Goal: Task Accomplishment & Management: Use online tool/utility

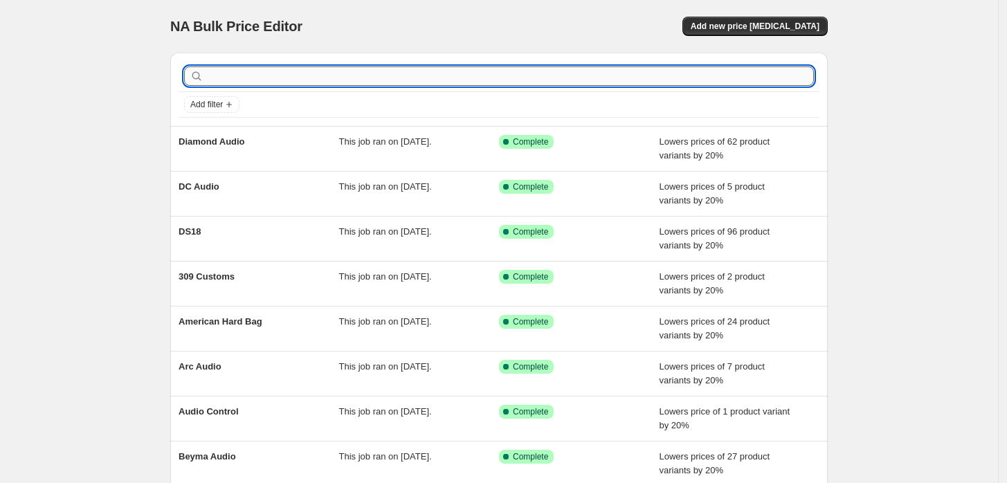
click at [292, 73] on input "text" at bounding box center [510, 75] width 608 height 19
type input "DB"
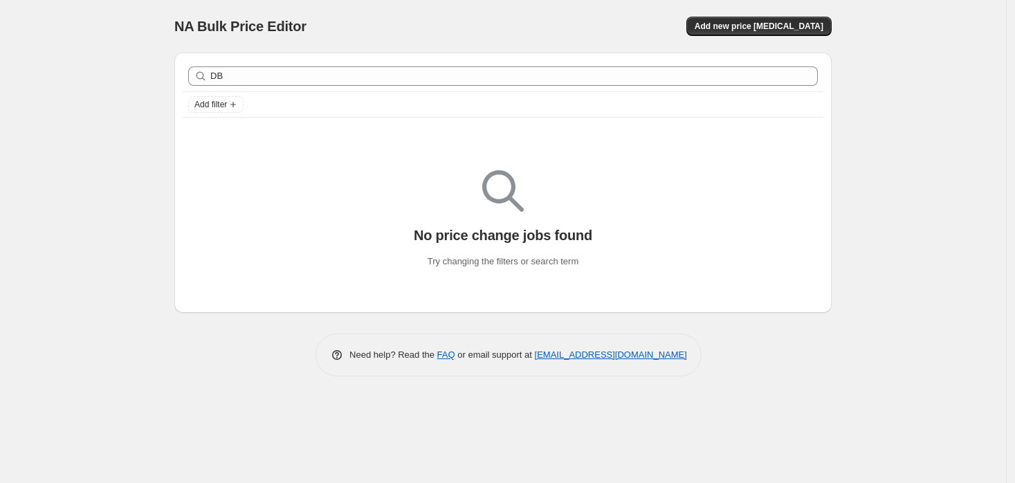
click at [317, 118] on div "DB Clear Add filter" at bounding box center [502, 89] width 657 height 73
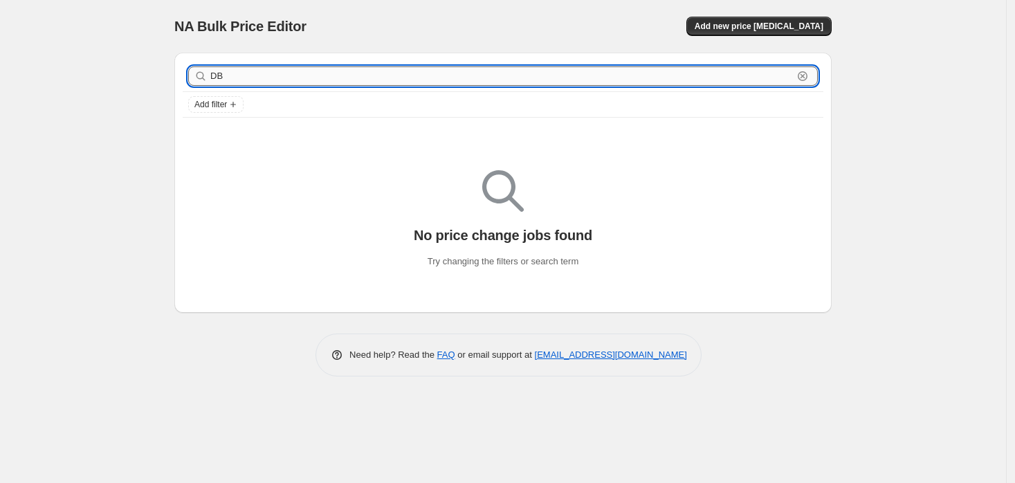
click at [268, 85] on input "DB" at bounding box center [501, 75] width 583 height 19
click at [269, 89] on div "DB Clear" at bounding box center [503, 76] width 641 height 30
click at [269, 81] on input "DB" at bounding box center [501, 75] width 583 height 19
click at [269, 82] on input "DB" at bounding box center [501, 75] width 583 height 19
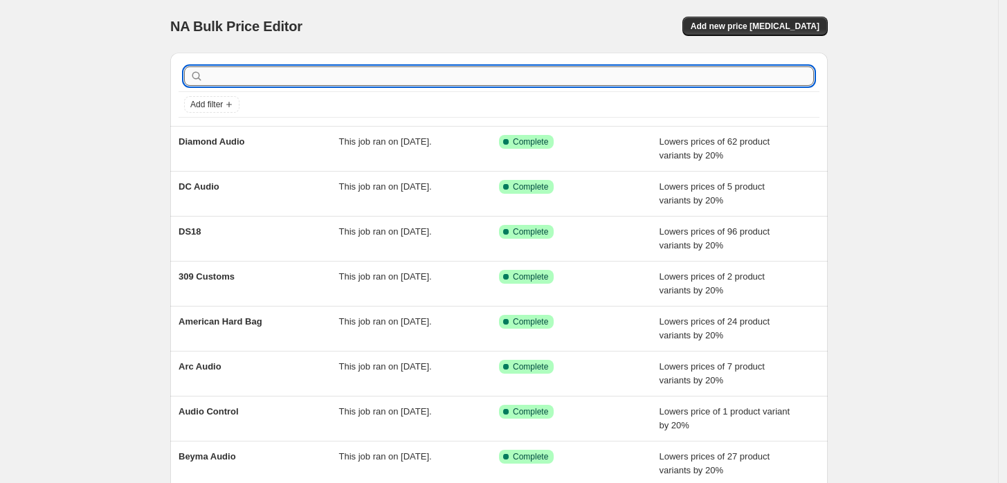
click at [275, 74] on input "text" at bounding box center [510, 75] width 608 height 19
type input "cica"
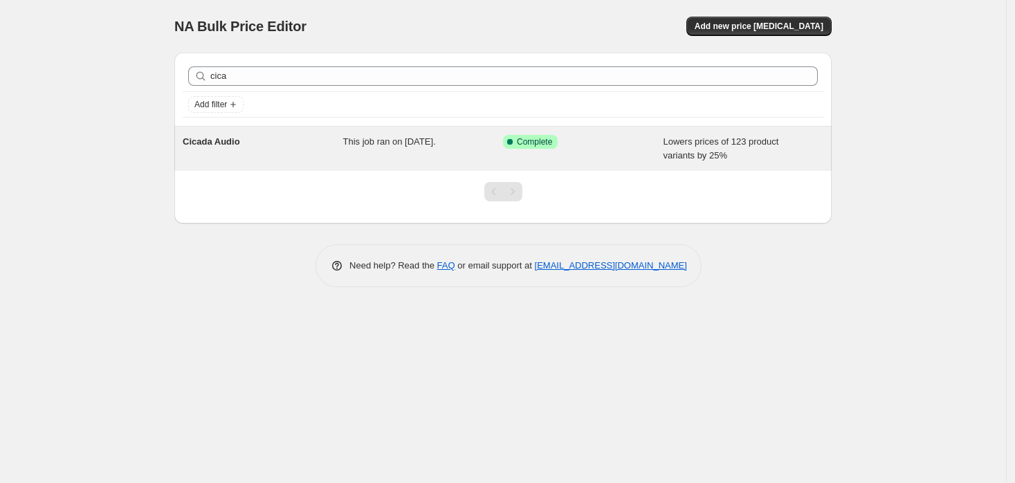
click at [325, 144] on div "Cicada Audio" at bounding box center [263, 149] width 161 height 28
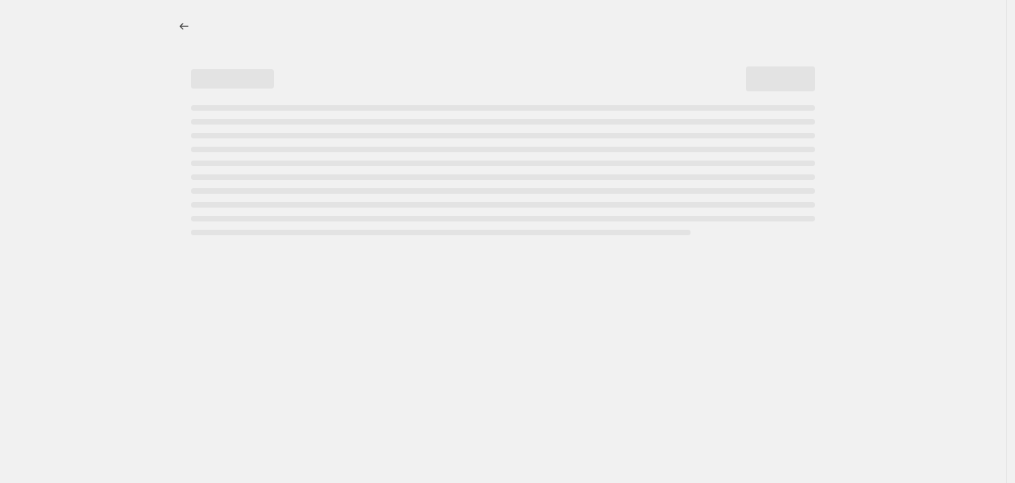
select select "percentage"
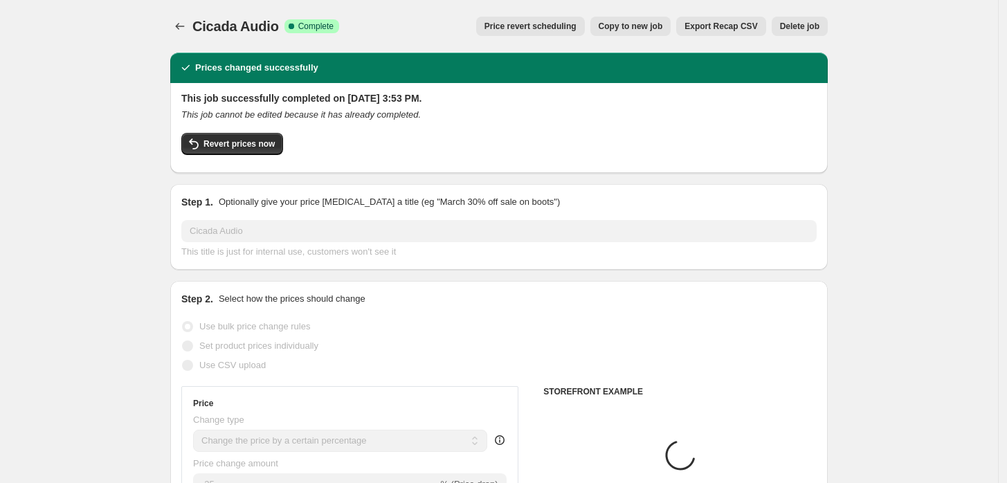
select select "vendor"
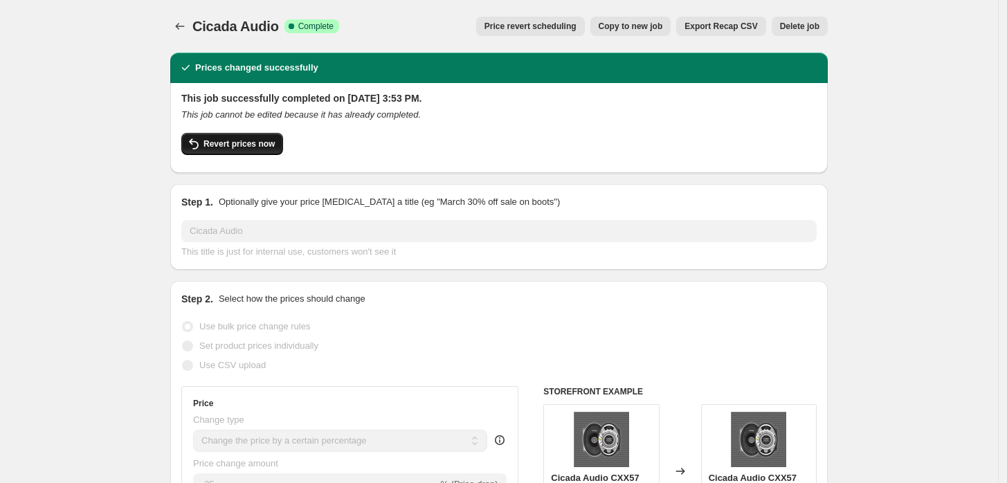
click at [246, 145] on span "Revert prices now" at bounding box center [238, 143] width 71 height 11
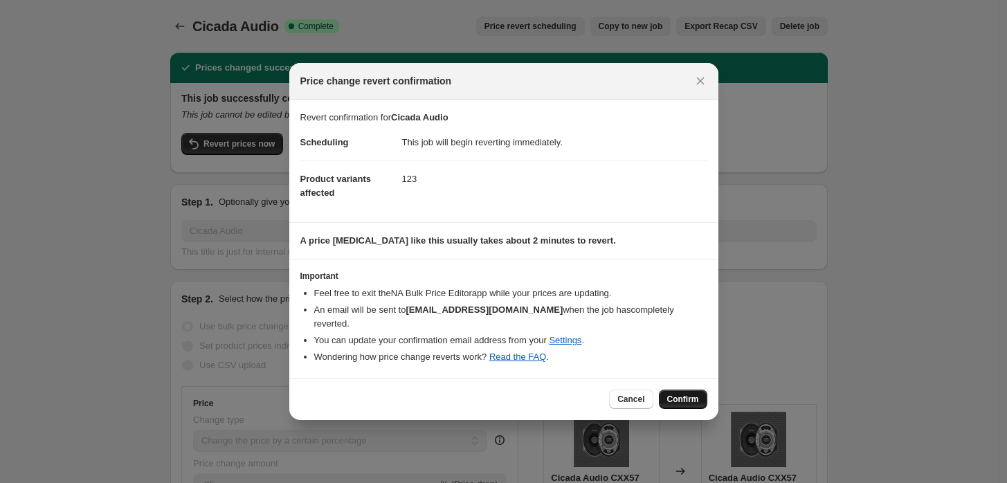
click at [692, 396] on span "Confirm" at bounding box center [683, 399] width 32 height 11
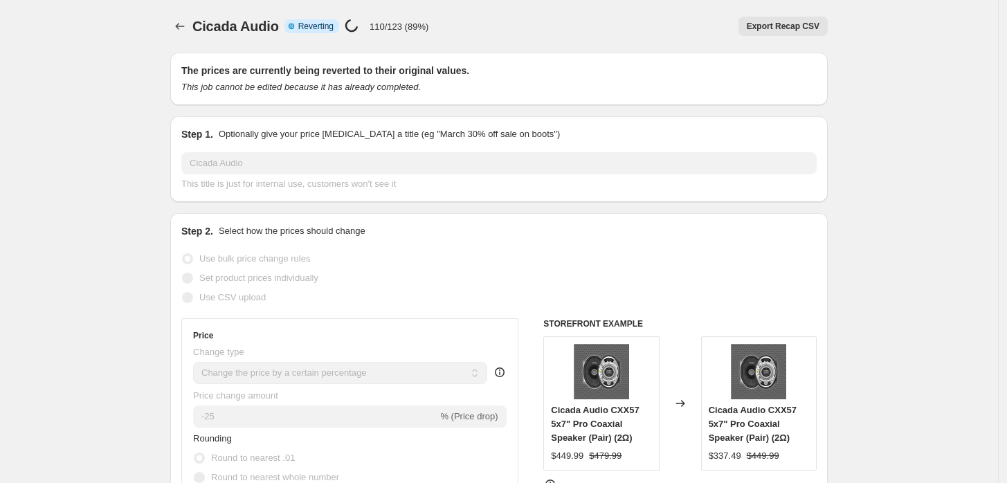
select select "percentage"
select select "vendor"
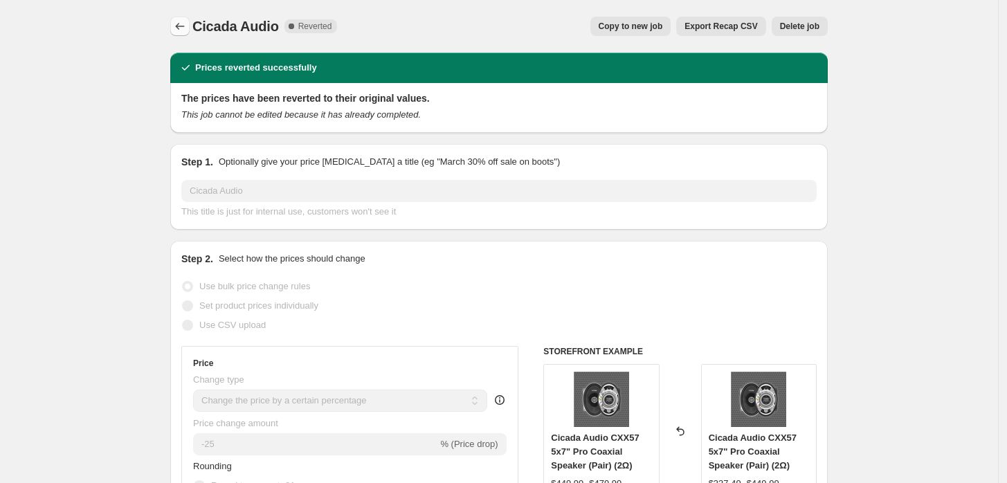
click at [187, 21] on icon "Price change jobs" at bounding box center [180, 26] width 14 height 14
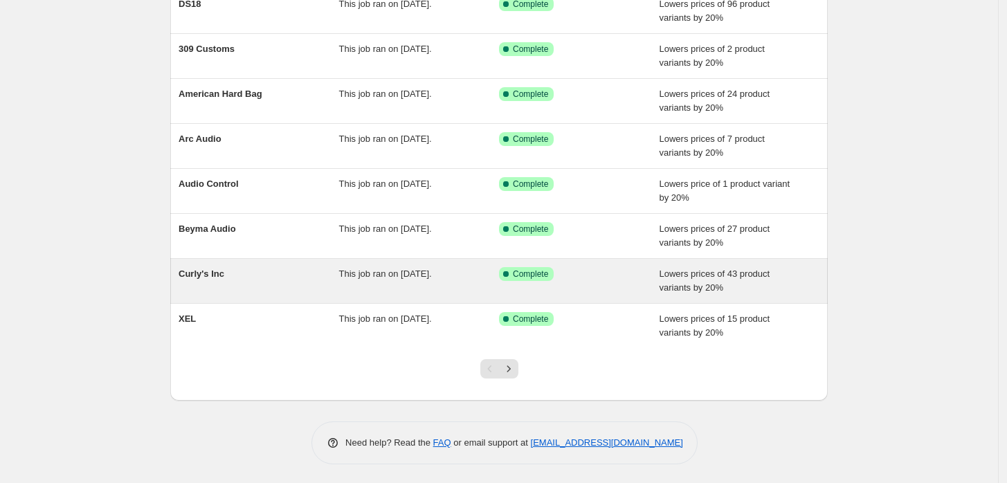
scroll to position [228, 0]
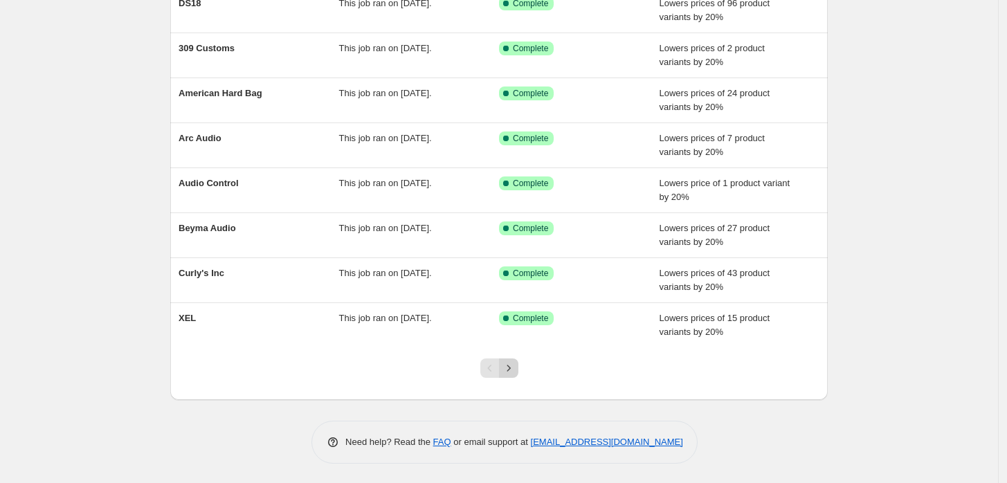
click at [516, 361] on icon "Next" at bounding box center [509, 368] width 14 height 14
click at [511, 372] on icon "Next" at bounding box center [509, 368] width 14 height 14
click at [511, 367] on icon "Next" at bounding box center [509, 368] width 14 height 14
click at [513, 361] on icon "Next" at bounding box center [509, 368] width 14 height 14
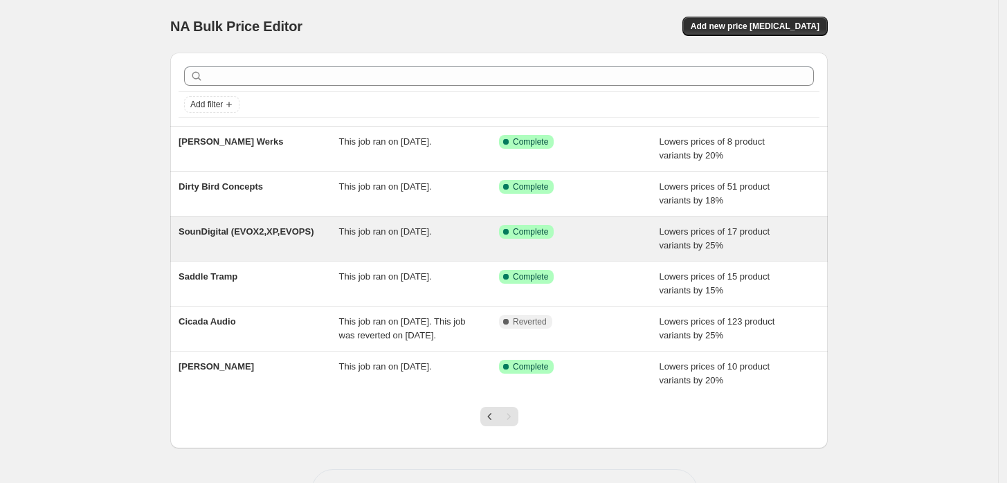
scroll to position [63, 0]
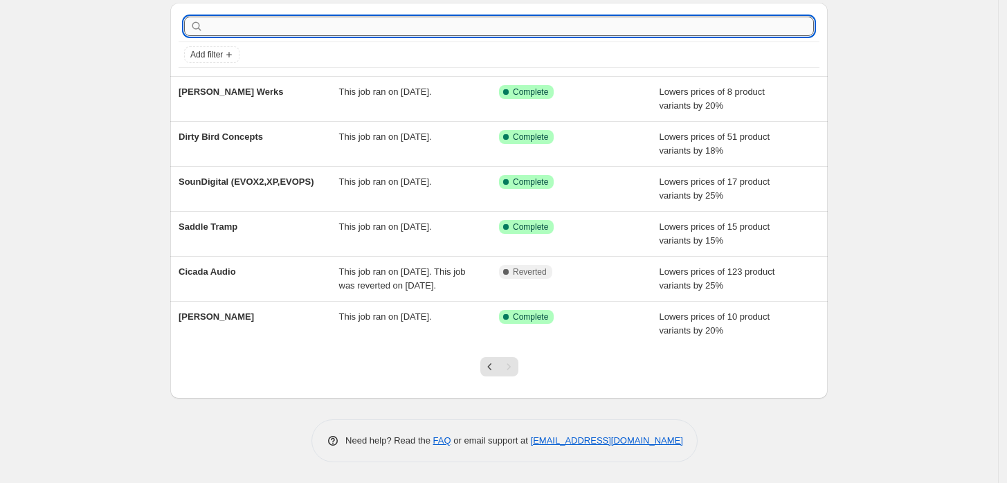
click at [532, 21] on input "text" at bounding box center [510, 26] width 608 height 19
type input "db"
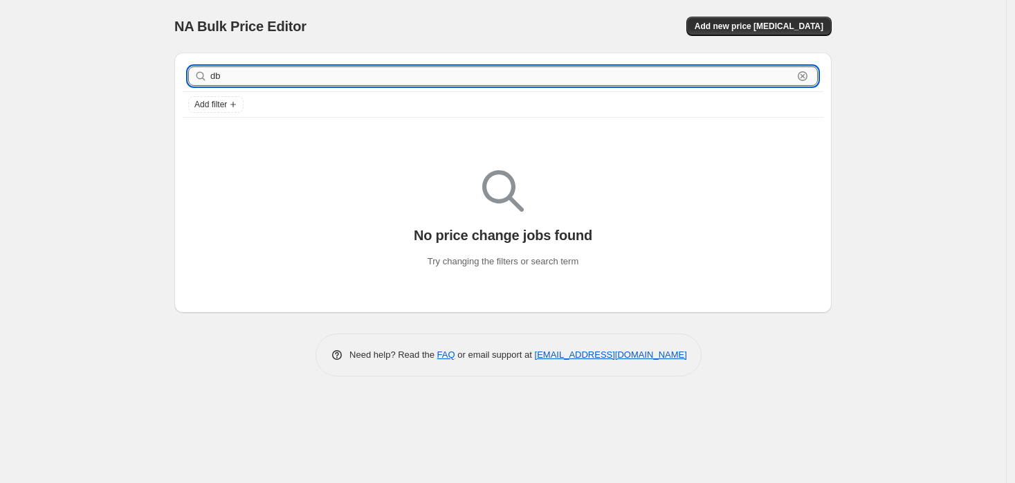
click at [548, 72] on input "db" at bounding box center [501, 75] width 583 height 19
type input "drive"
click at [401, 69] on input "drive" at bounding box center [501, 75] width 583 height 19
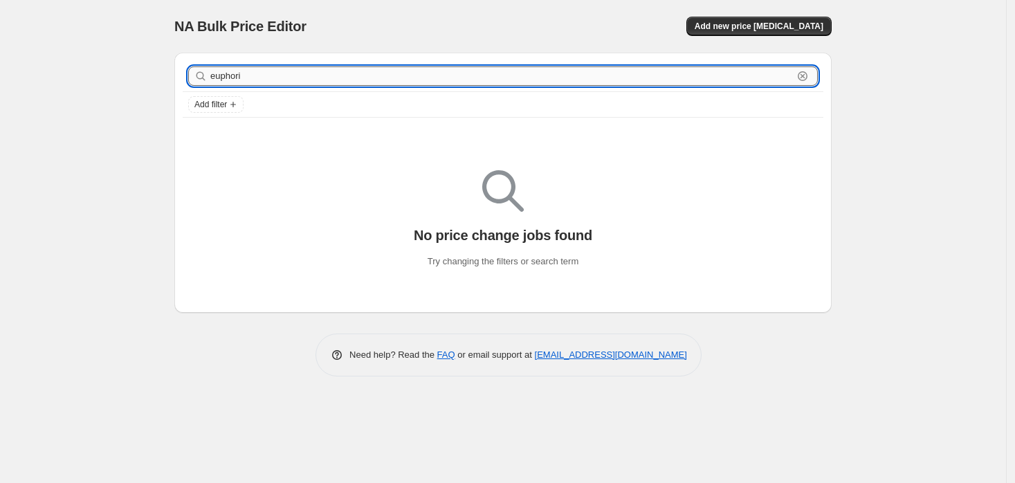
type input "euphoria"
click at [388, 71] on input "euphoria" at bounding box center [501, 75] width 583 height 19
type input "cica"
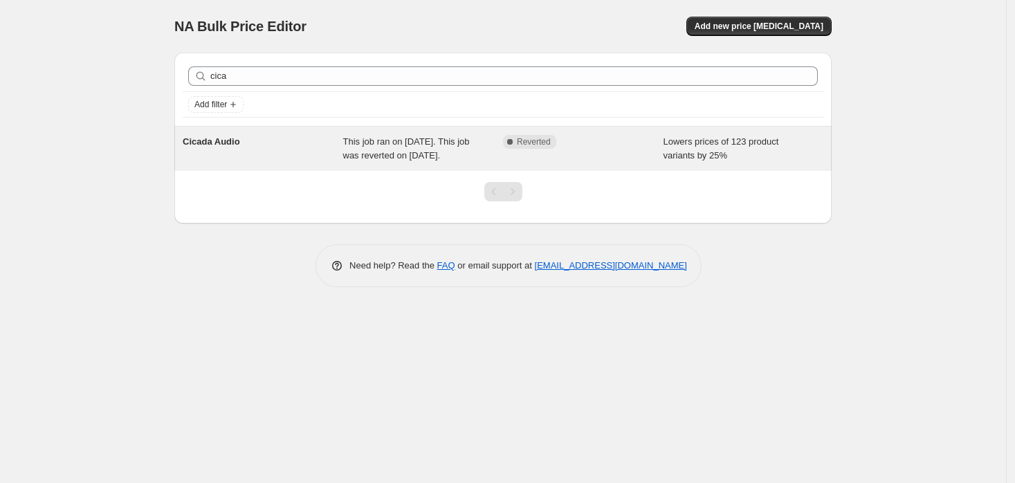
click at [563, 162] on div "Complete Reverted" at bounding box center [583, 149] width 161 height 28
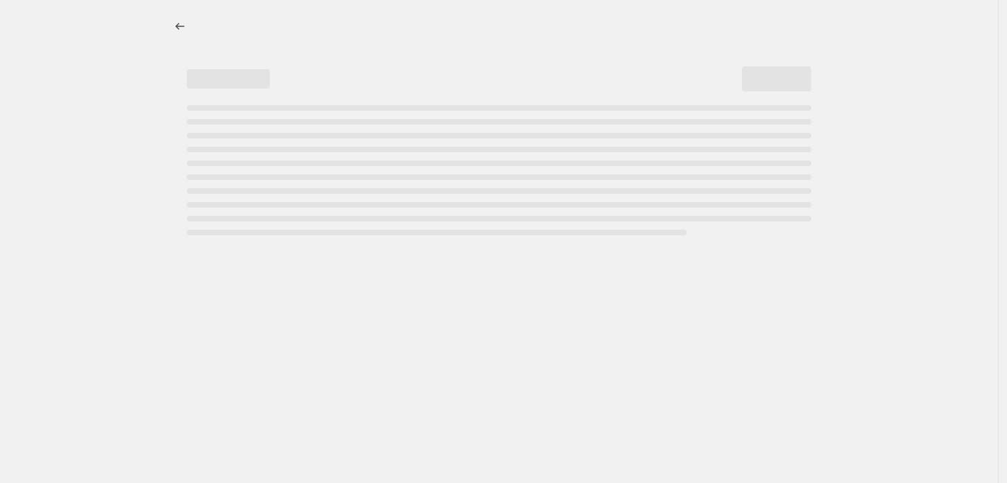
select select "percentage"
select select "vendor"
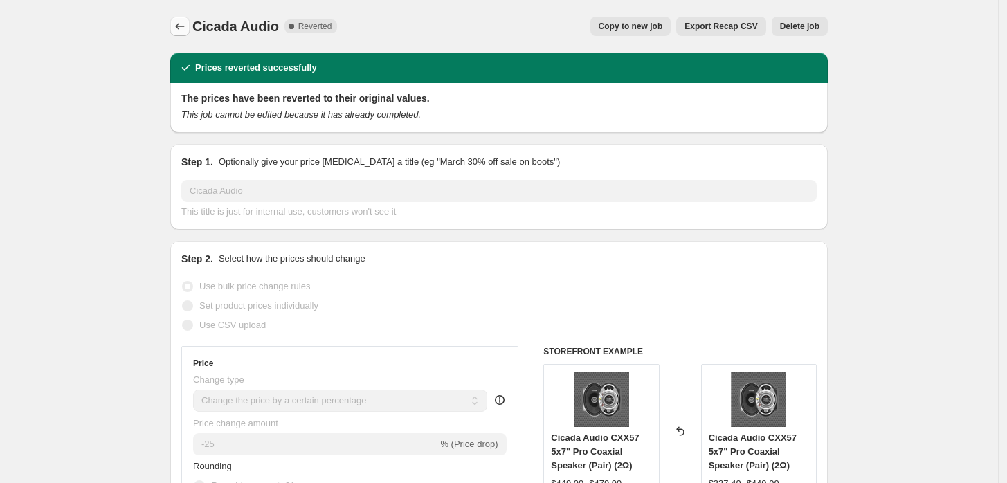
click at [182, 22] on icon "Price change jobs" at bounding box center [180, 26] width 14 height 14
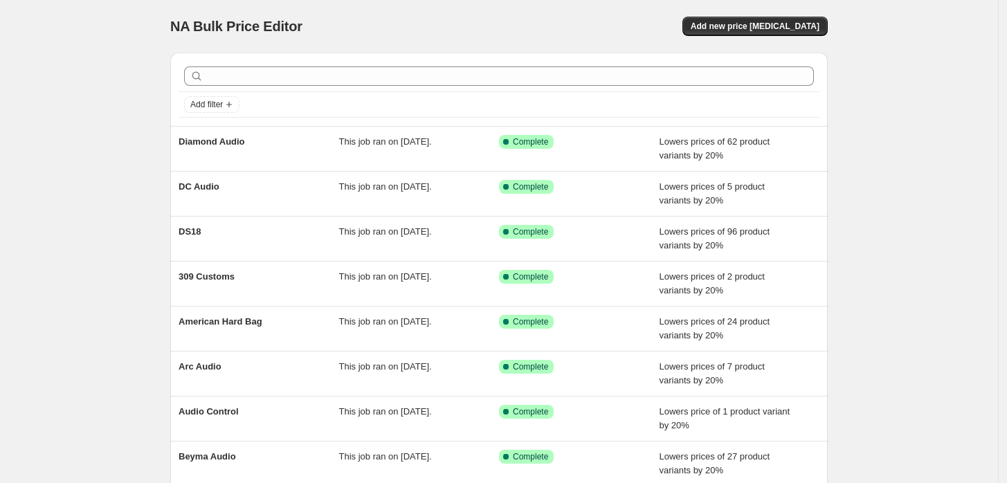
click at [383, 31] on div "NA Bulk Price Editor" at bounding box center [328, 26] width 316 height 19
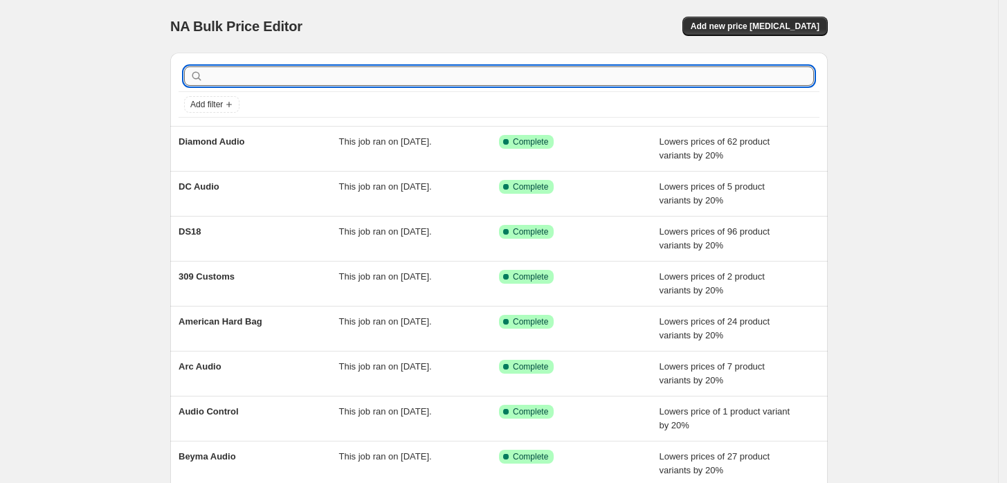
click at [492, 68] on input "text" at bounding box center [510, 75] width 608 height 19
type input "cica"
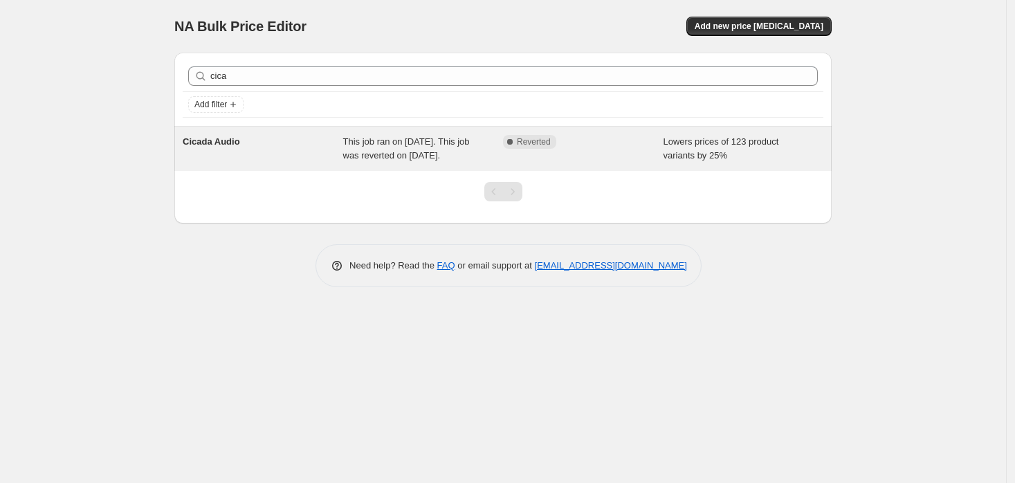
click at [408, 145] on span "This job ran on September 12, 2025. This job was reverted on September 24, 2025." at bounding box center [406, 148] width 127 height 24
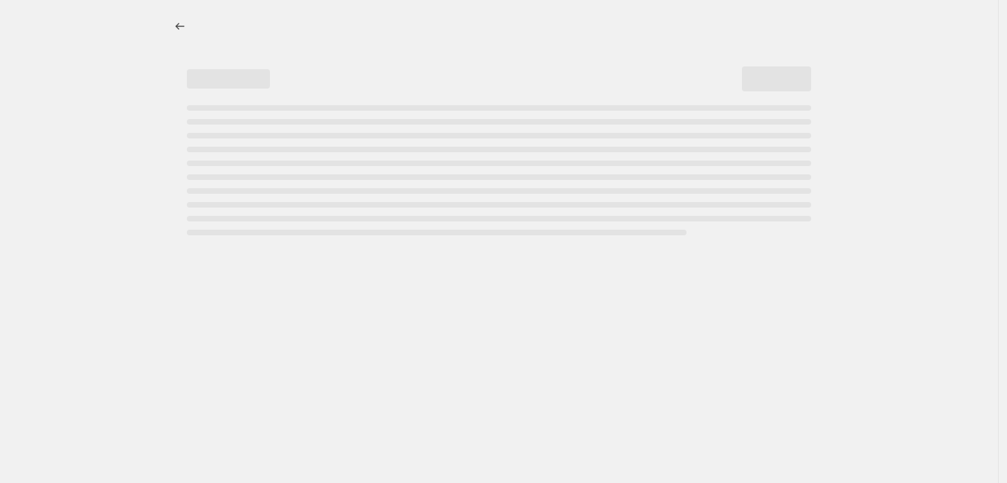
select select "percentage"
select select "vendor"
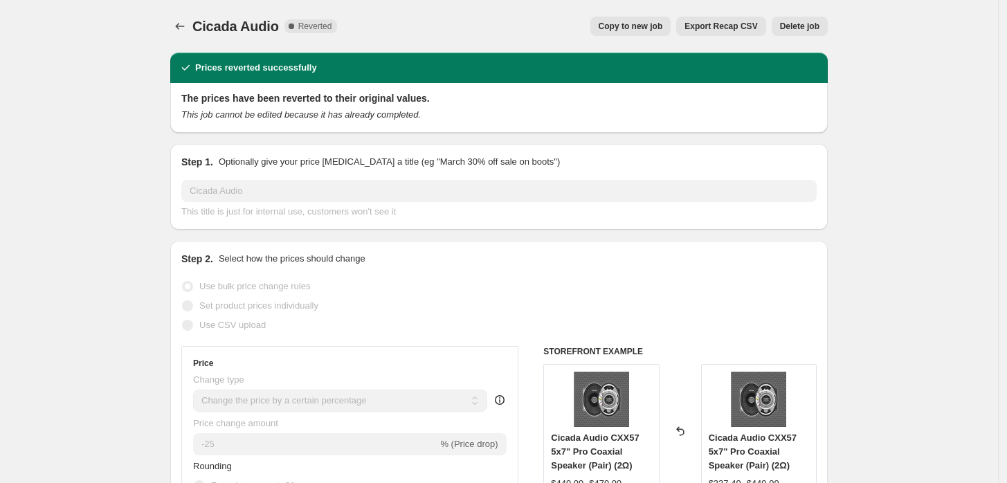
click at [655, 21] on span "Copy to new job" at bounding box center [631, 26] width 64 height 11
select select "percentage"
select select "vendor"
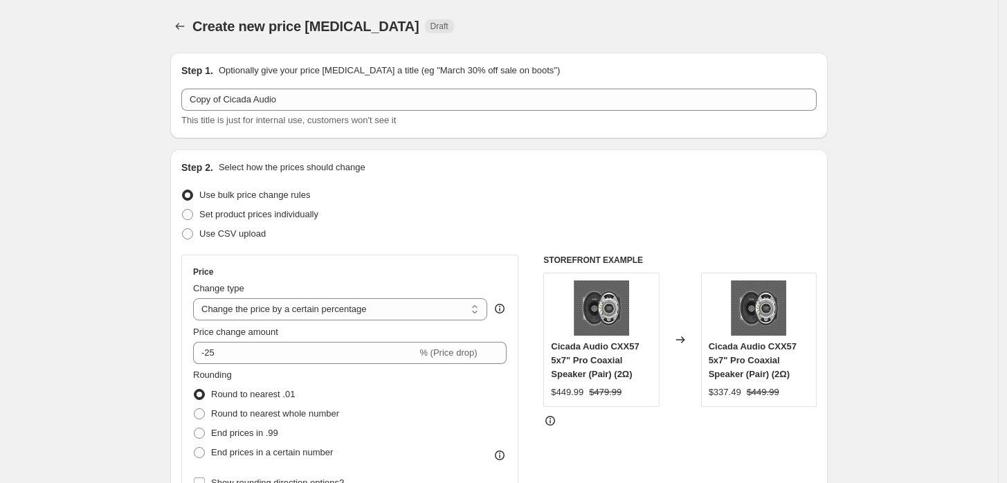
click at [181, 36] on div "Create new price change job. This page is ready Create new price change job Dra…" at bounding box center [498, 26] width 657 height 53
click at [181, 29] on icon "Price change jobs" at bounding box center [180, 26] width 14 height 14
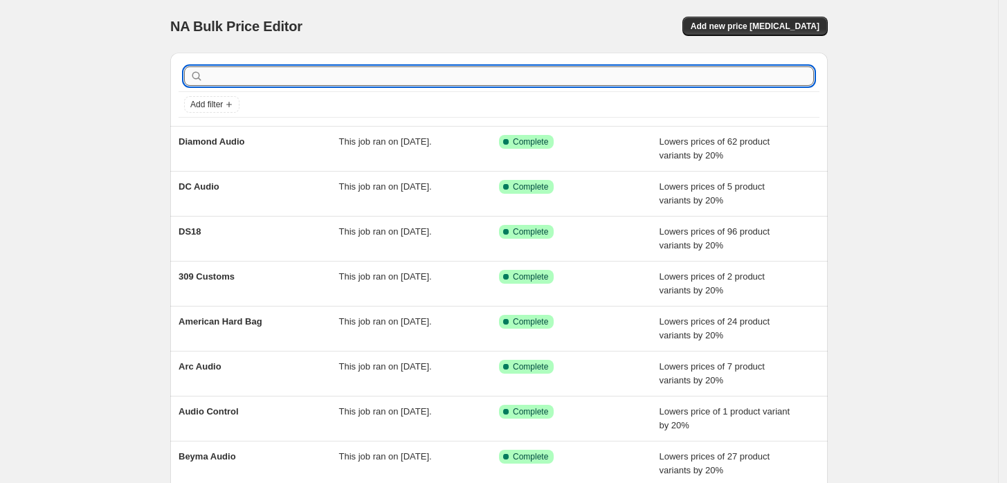
click at [273, 75] on input "text" at bounding box center [510, 75] width 608 height 19
type input "cic"
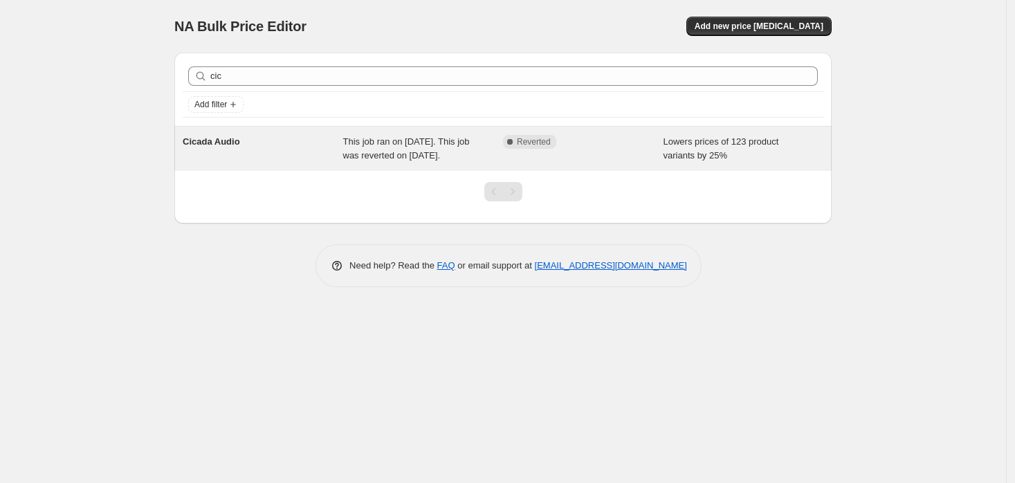
click at [262, 152] on div "Cicada Audio" at bounding box center [263, 149] width 161 height 28
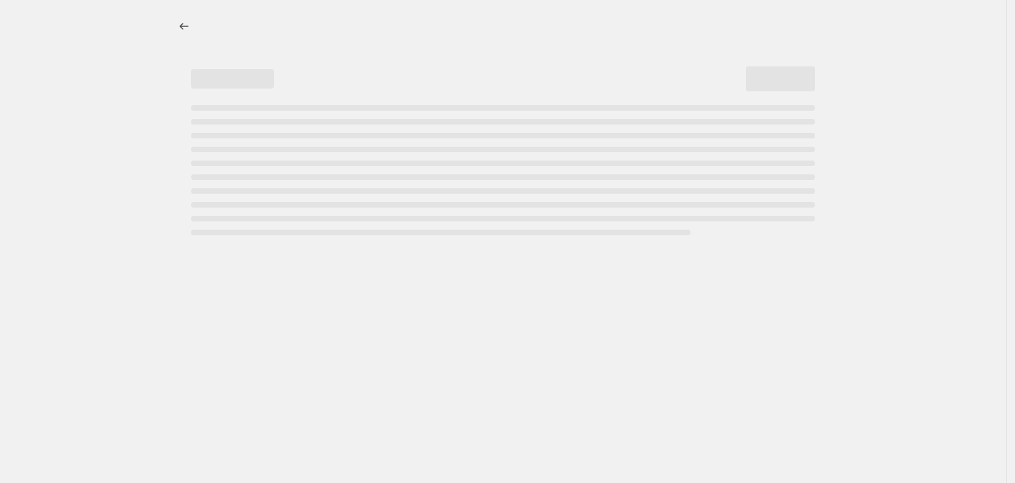
select select "percentage"
select select "vendor"
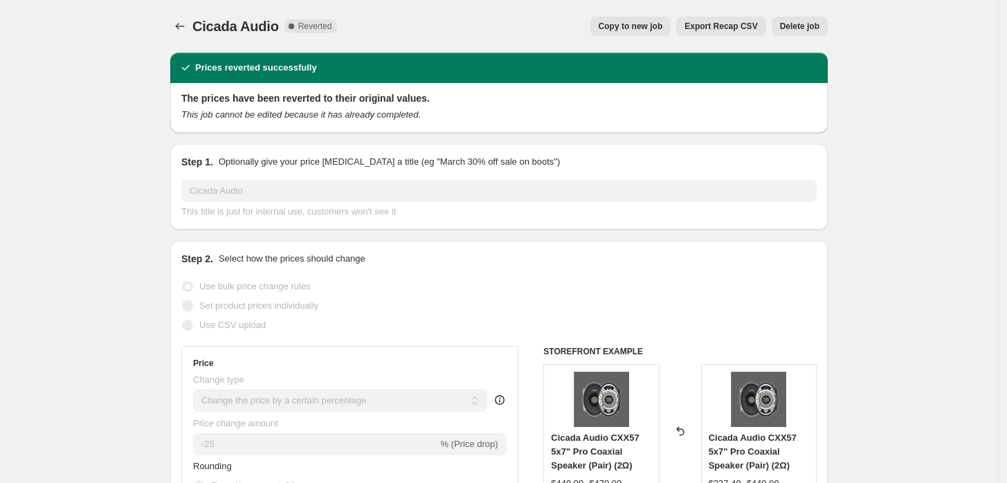
click at [816, 24] on span "Delete job" at bounding box center [799, 26] width 39 height 11
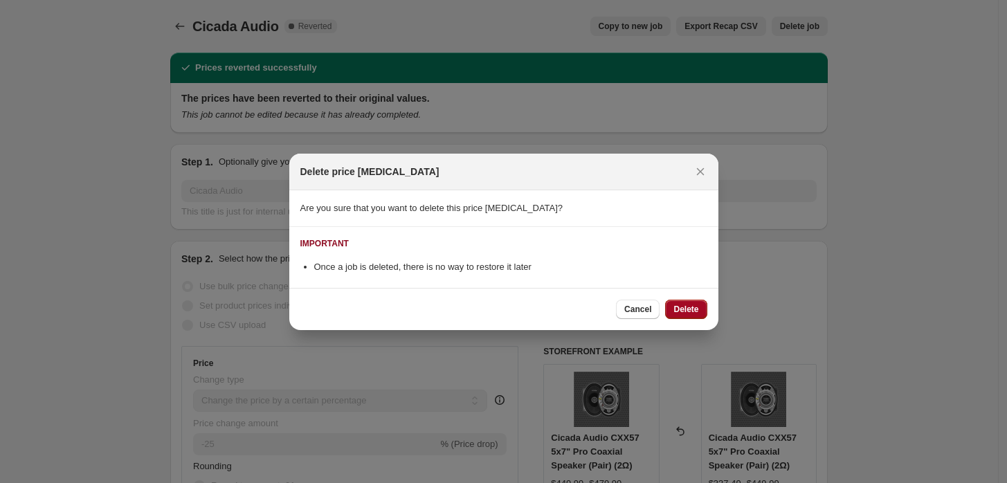
click at [703, 304] on button "Delete" at bounding box center [686, 309] width 42 height 19
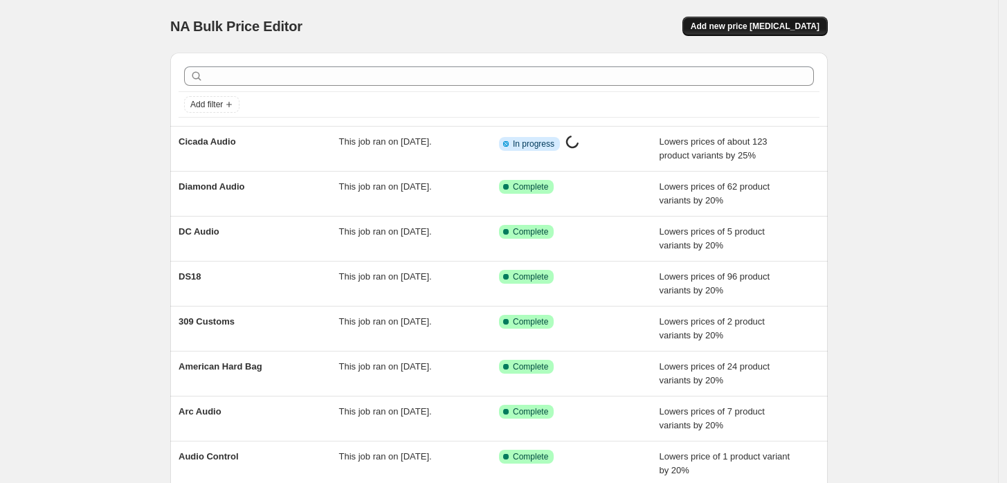
click at [766, 33] on button "Add new price [MEDICAL_DATA]" at bounding box center [754, 26] width 145 height 19
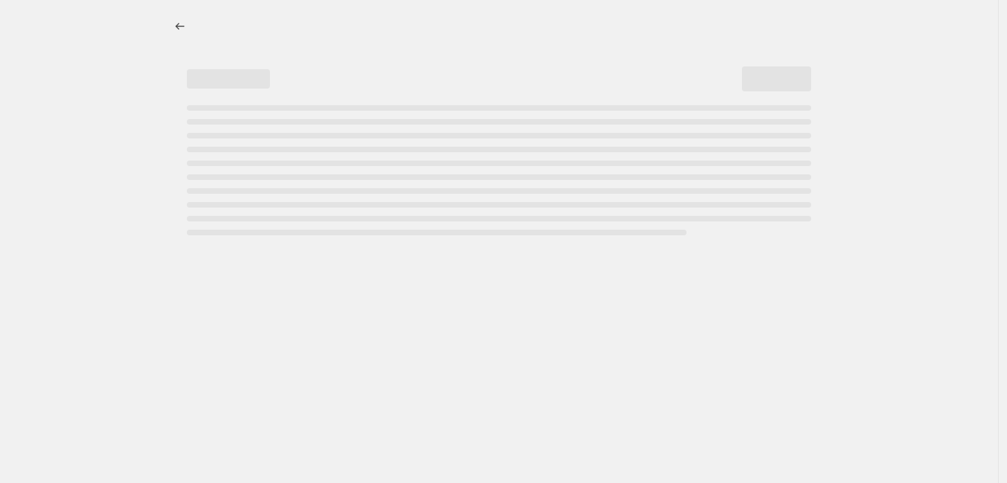
select select "percentage"
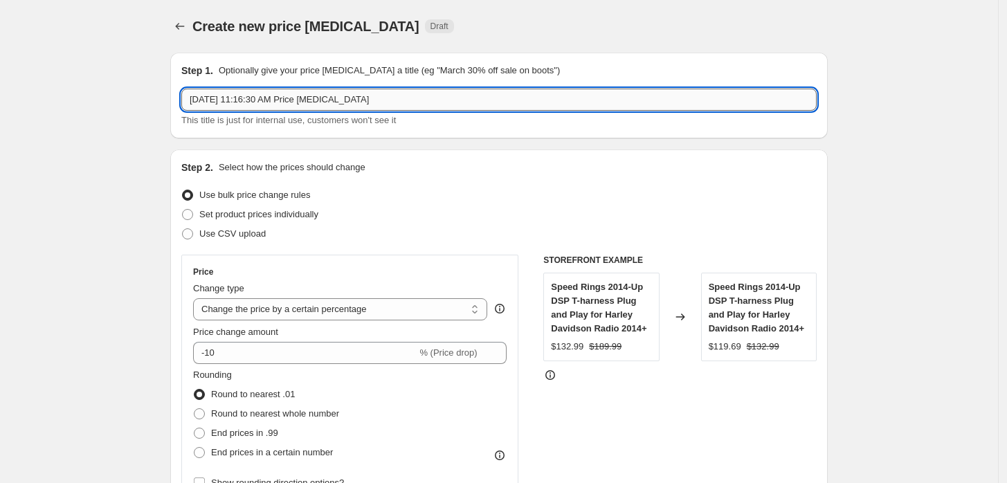
click at [265, 106] on input "Sep 24, 2025, 11:16:30 AM Price change job" at bounding box center [498, 100] width 635 height 22
type input "DB Drive"
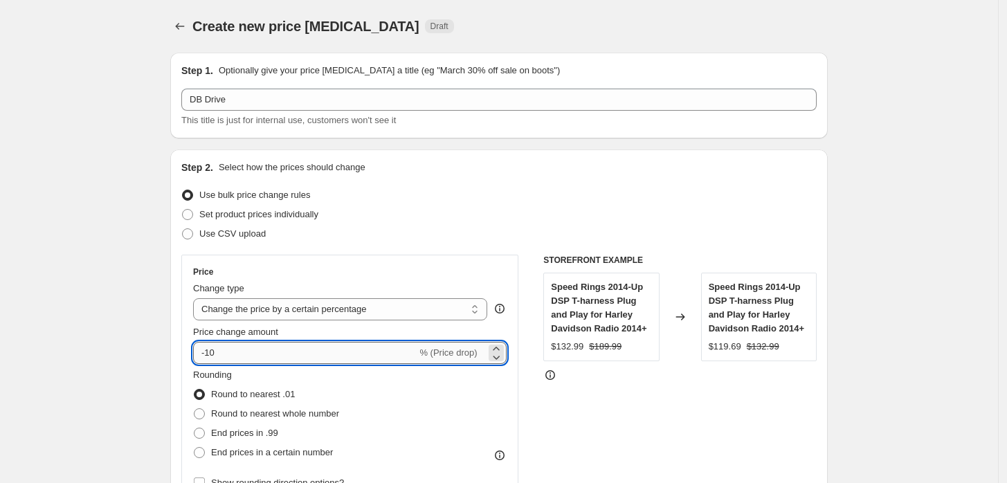
click at [374, 352] on input "-10" at bounding box center [305, 353] width 224 height 22
type input "-25"
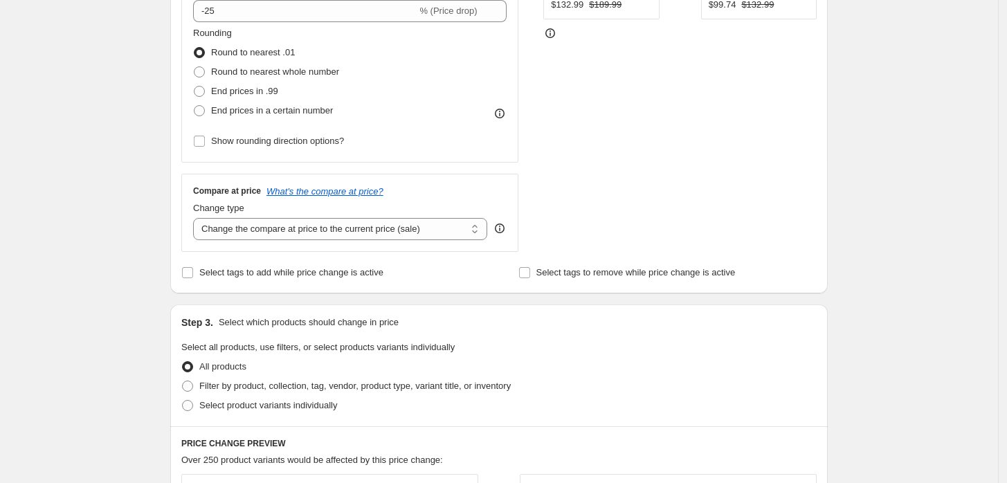
scroll to position [384, 0]
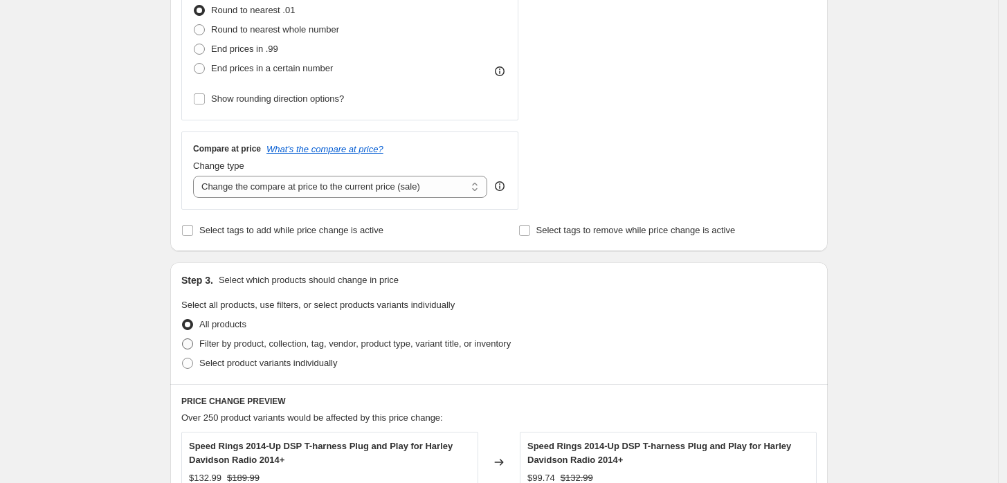
click at [275, 347] on span "Filter by product, collection, tag, vendor, product type, variant title, or inv…" at bounding box center [354, 343] width 311 height 10
click at [183, 339] on input "Filter by product, collection, tag, vendor, product type, variant title, or inv…" at bounding box center [182, 338] width 1 height 1
radio input "true"
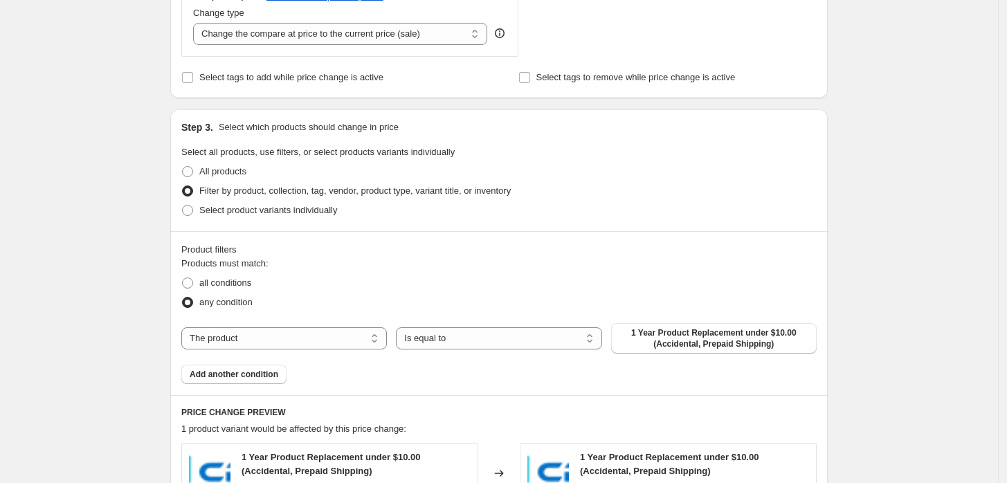
scroll to position [538, 0]
click at [367, 335] on select "The product The product's collection The product's tag The product's vendor The…" at bounding box center [284, 338] width 206 height 22
select select "vendor"
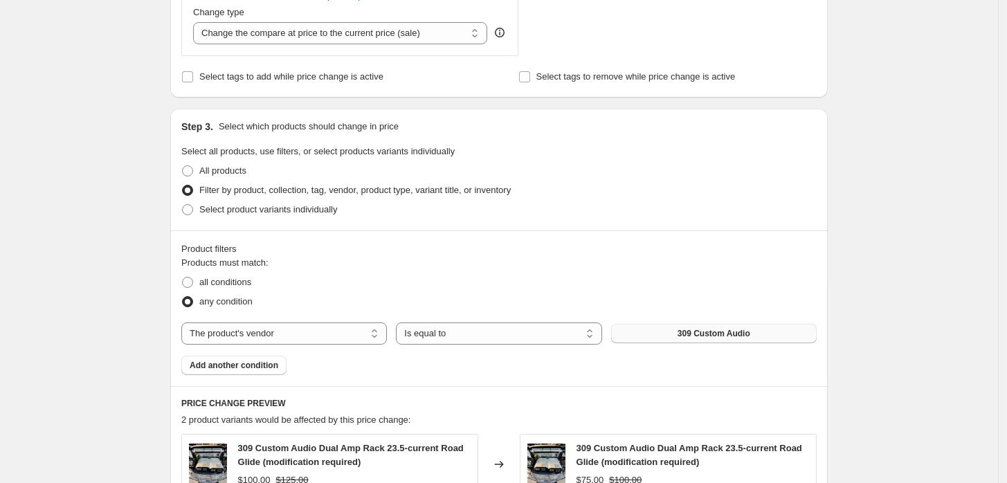
click at [678, 330] on button "309 Custom Audio" at bounding box center [714, 333] width 206 height 19
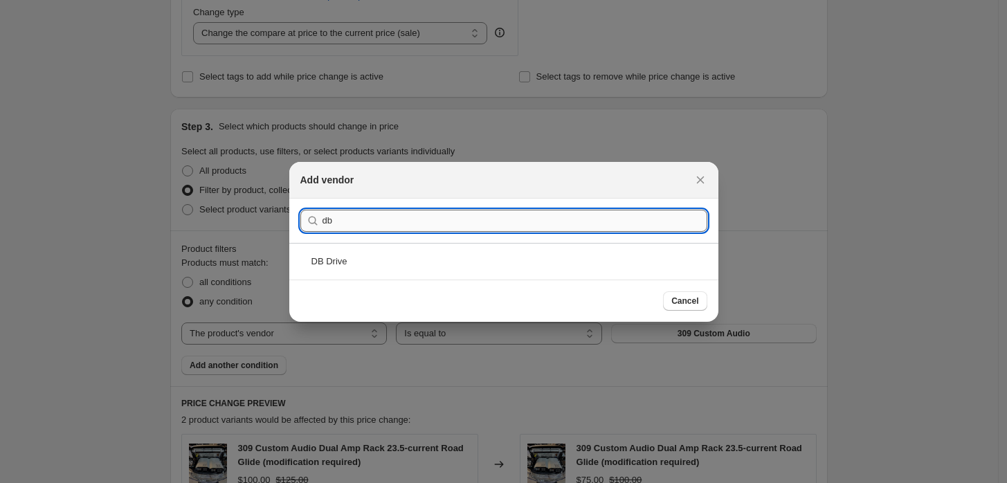
type input "db"
click at [502, 244] on div "DB Drive" at bounding box center [503, 261] width 429 height 37
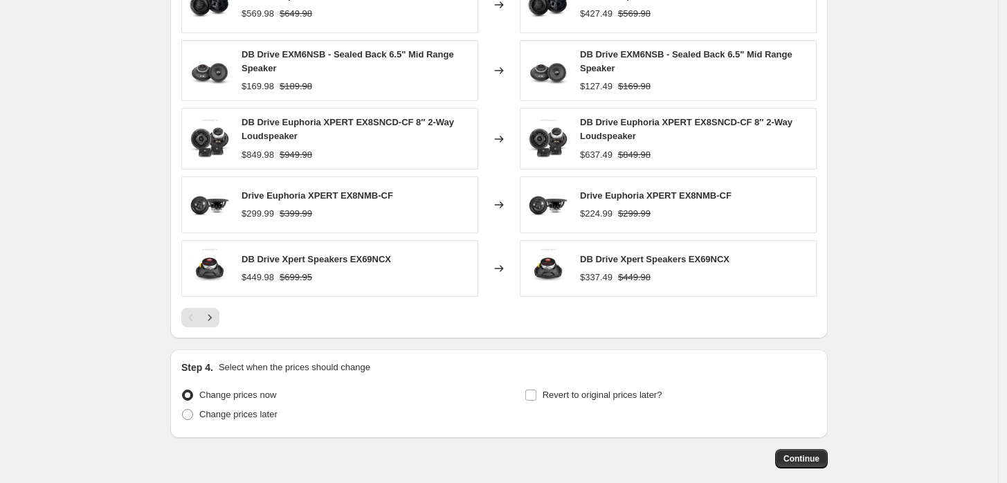
scroll to position [1064, 0]
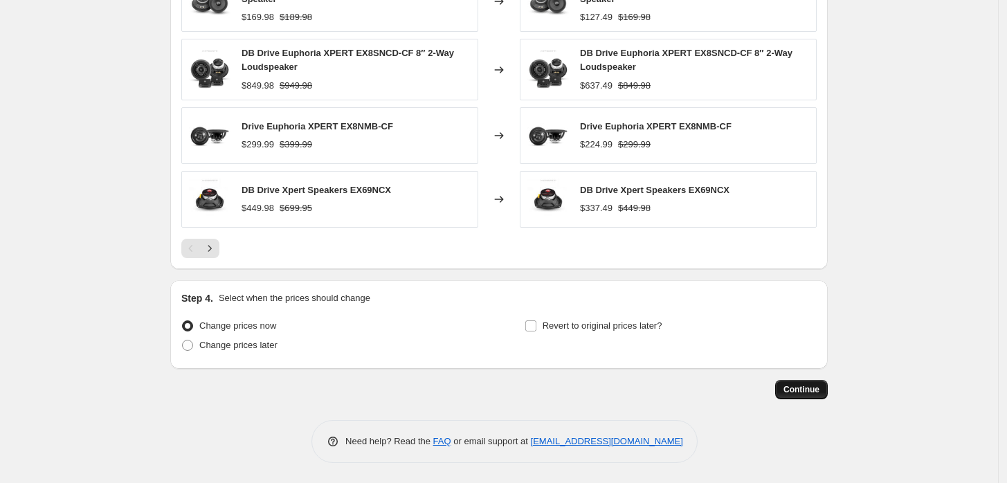
click at [825, 388] on button "Continue" at bounding box center [801, 389] width 53 height 19
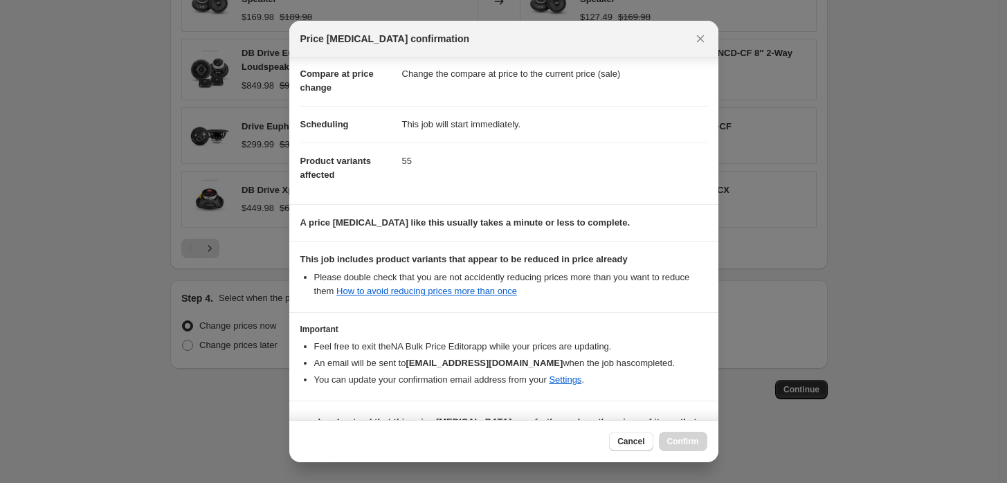
scroll to position [98, 0]
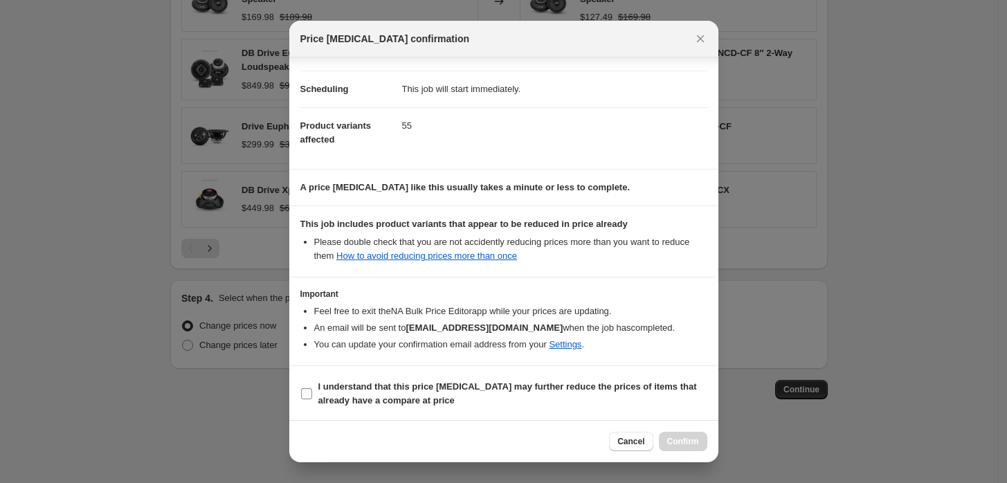
click at [479, 387] on b "I understand that this price change job may further reduce the prices of items …" at bounding box center [507, 393] width 379 height 24
click at [312, 388] on input "I understand that this price change job may further reduce the prices of items …" at bounding box center [306, 393] width 11 height 11
checkbox input "true"
click at [675, 450] on button "Confirm" at bounding box center [683, 441] width 48 height 19
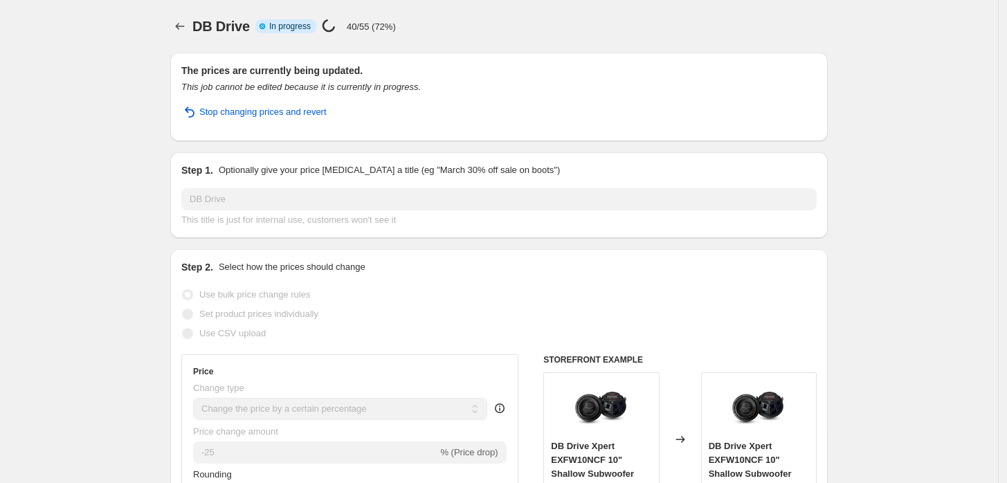
select select "percentage"
select select "vendor"
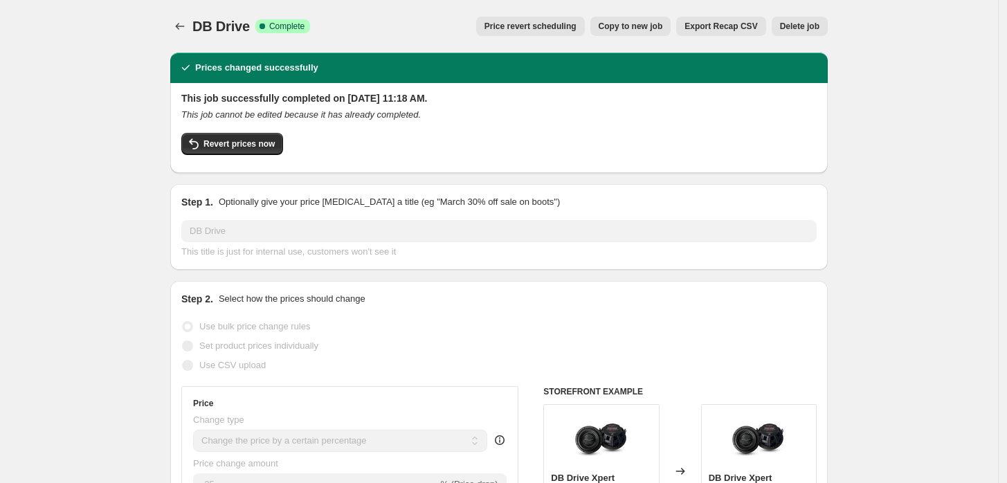
drag, startPoint x: 195, startPoint y: 22, endPoint x: 195, endPoint y: 12, distance: 9.7
click at [195, 12] on div "DB Drive. This page is ready DB Drive Success Complete Complete Price revert sc…" at bounding box center [498, 26] width 657 height 53
click at [183, 26] on icon "Price change jobs" at bounding box center [180, 26] width 14 height 14
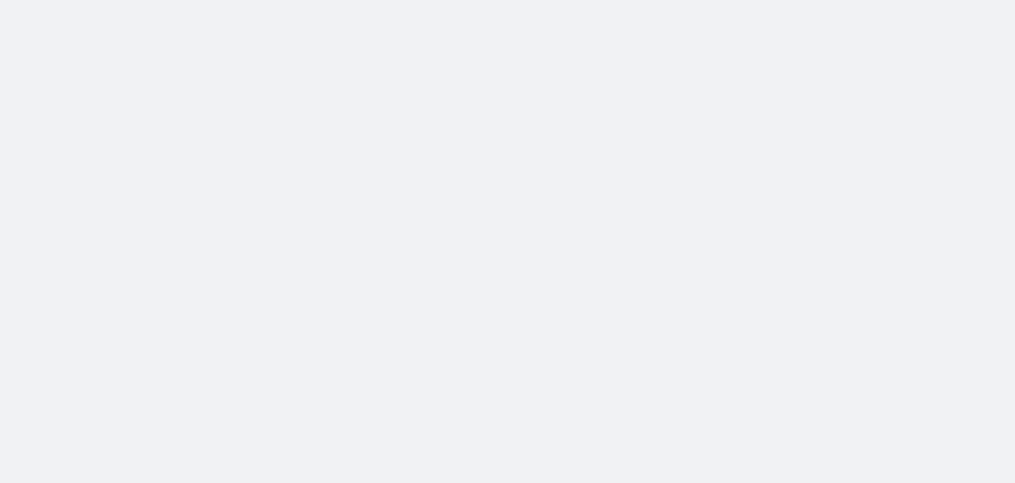
select select "percentage"
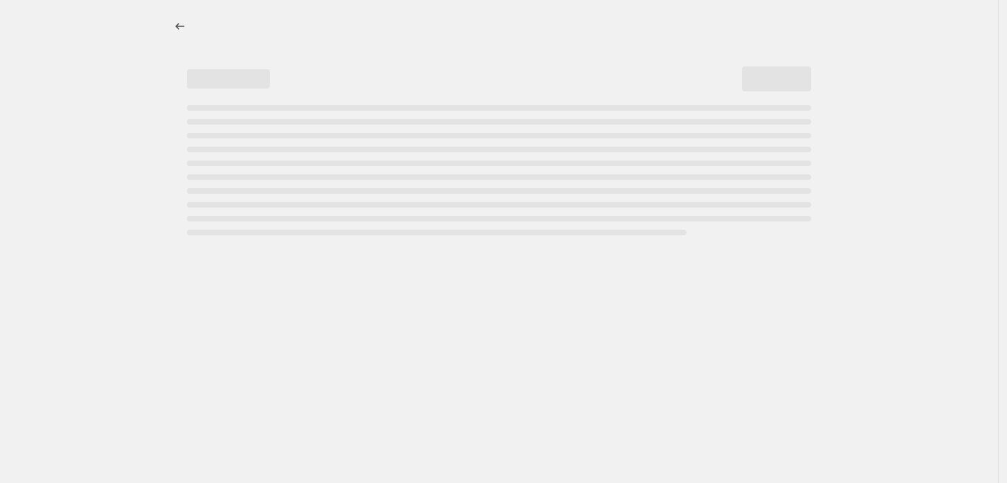
select select "percentage"
select select "vendor"
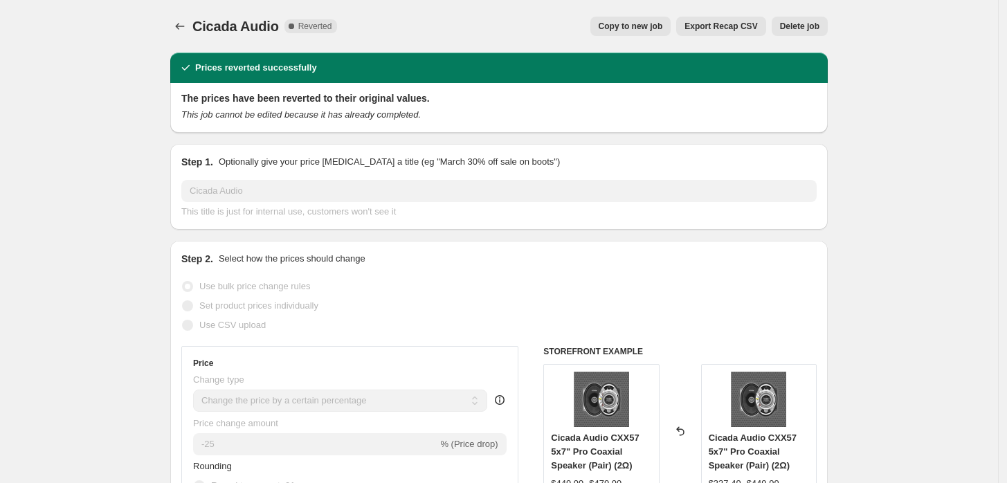
click at [624, 18] on button "Copy to new job" at bounding box center [630, 26] width 81 height 19
select select "percentage"
select select "vendor"
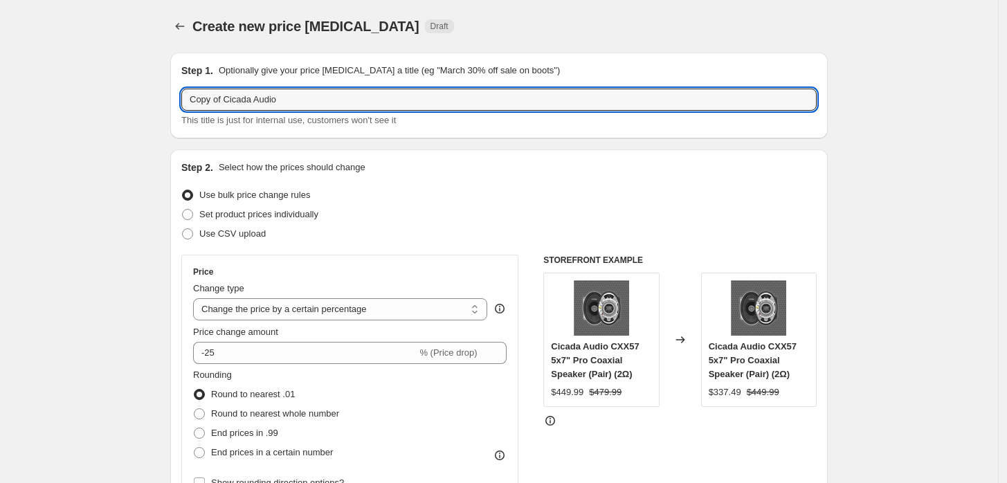
drag, startPoint x: 226, startPoint y: 101, endPoint x: 74, endPoint y: 101, distance: 152.2
type input "Cicada Audio"
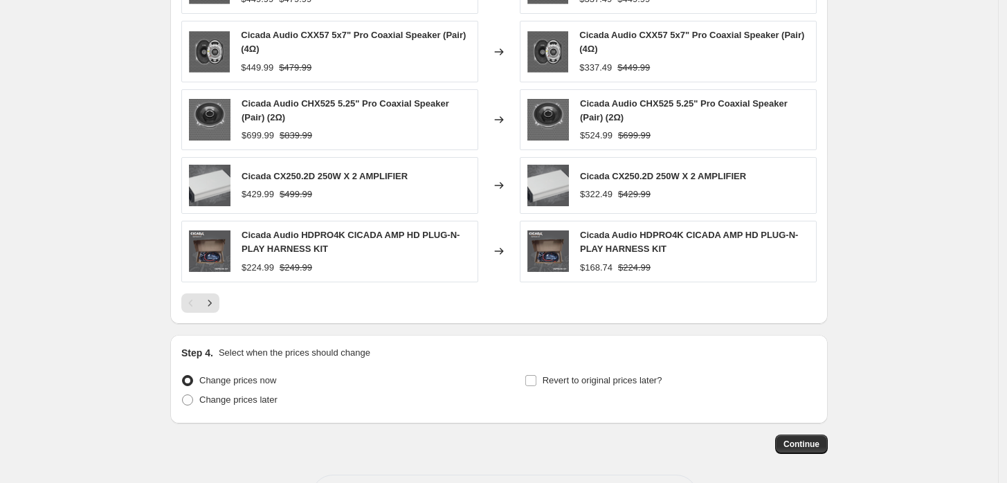
scroll to position [1073, 0]
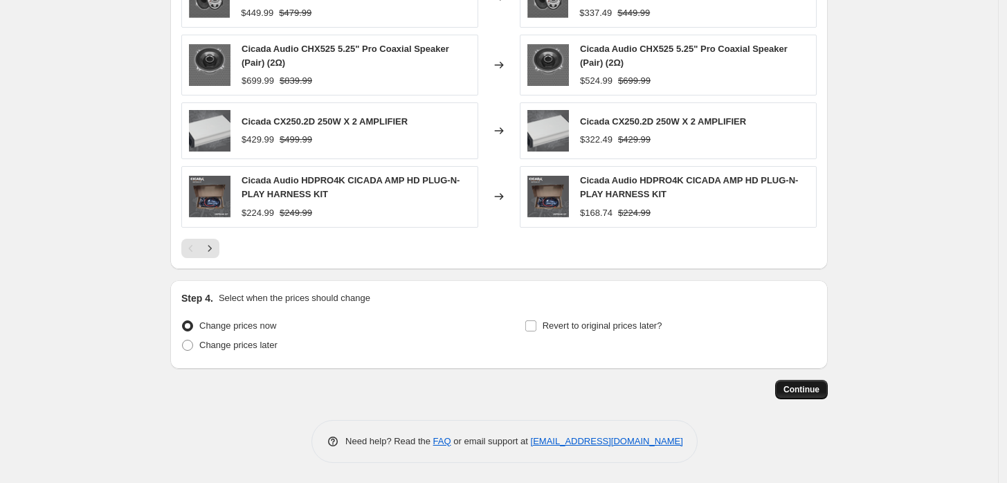
click at [794, 381] on button "Continue" at bounding box center [801, 389] width 53 height 19
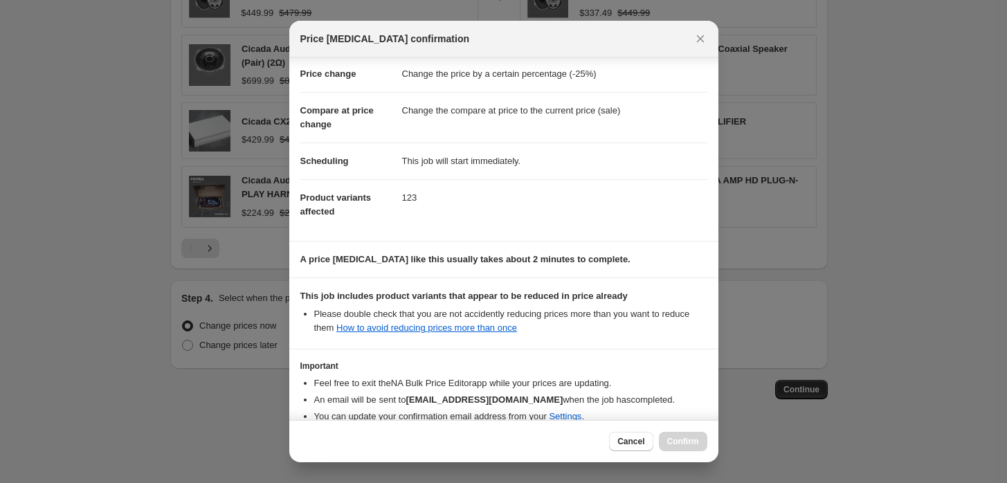
scroll to position [98, 0]
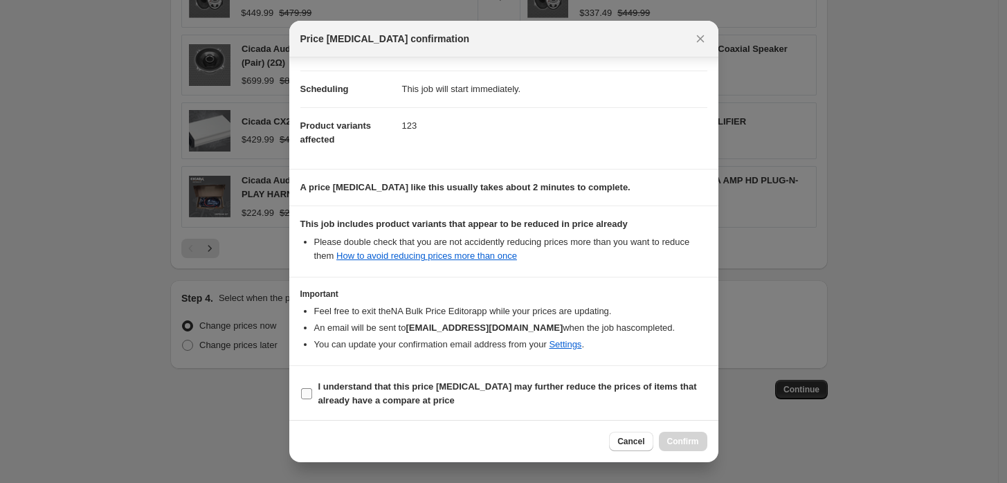
click at [397, 397] on b "I understand that this price change job may further reduce the prices of items …" at bounding box center [507, 393] width 379 height 24
click at [312, 397] on input "I understand that this price change job may further reduce the prices of items …" at bounding box center [306, 393] width 11 height 11
checkbox input "true"
click at [697, 440] on span "Confirm" at bounding box center [683, 441] width 32 height 11
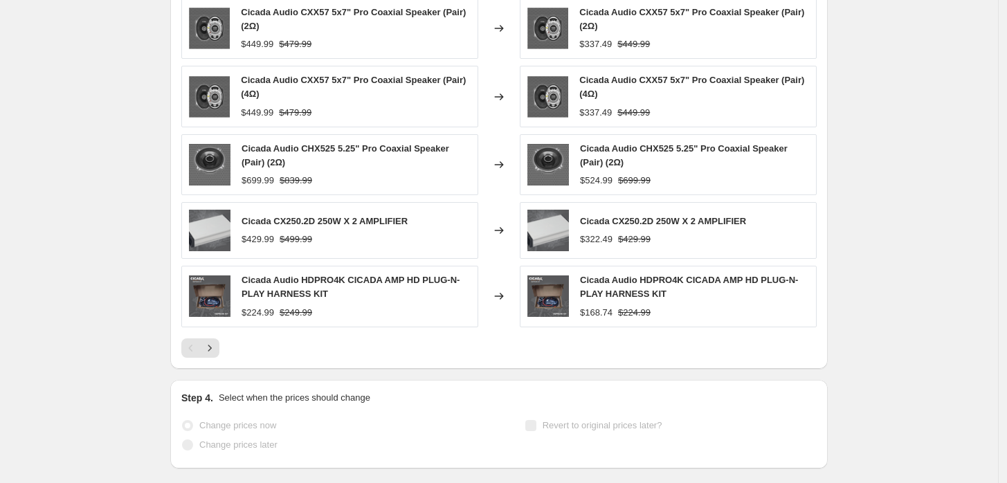
select select "percentage"
select select "vendor"
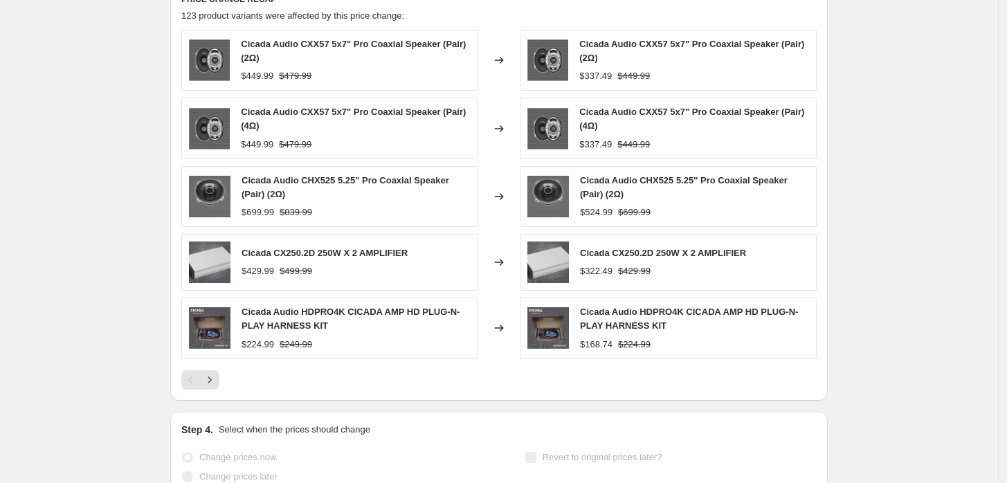
scroll to position [0, 0]
